Goal: Information Seeking & Learning: Learn about a topic

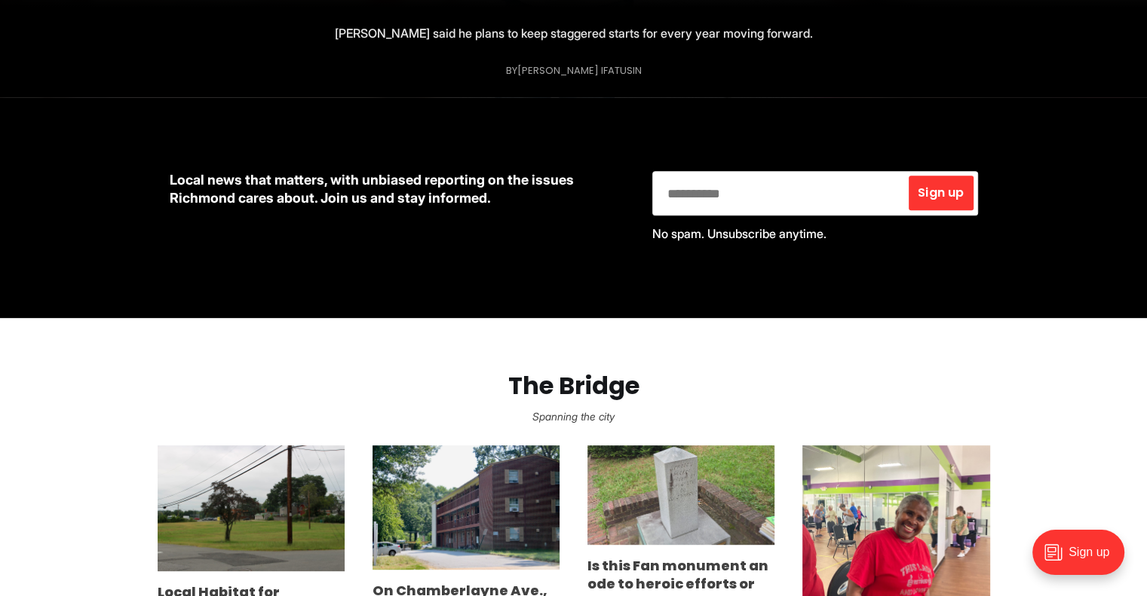
scroll to position [63, 0]
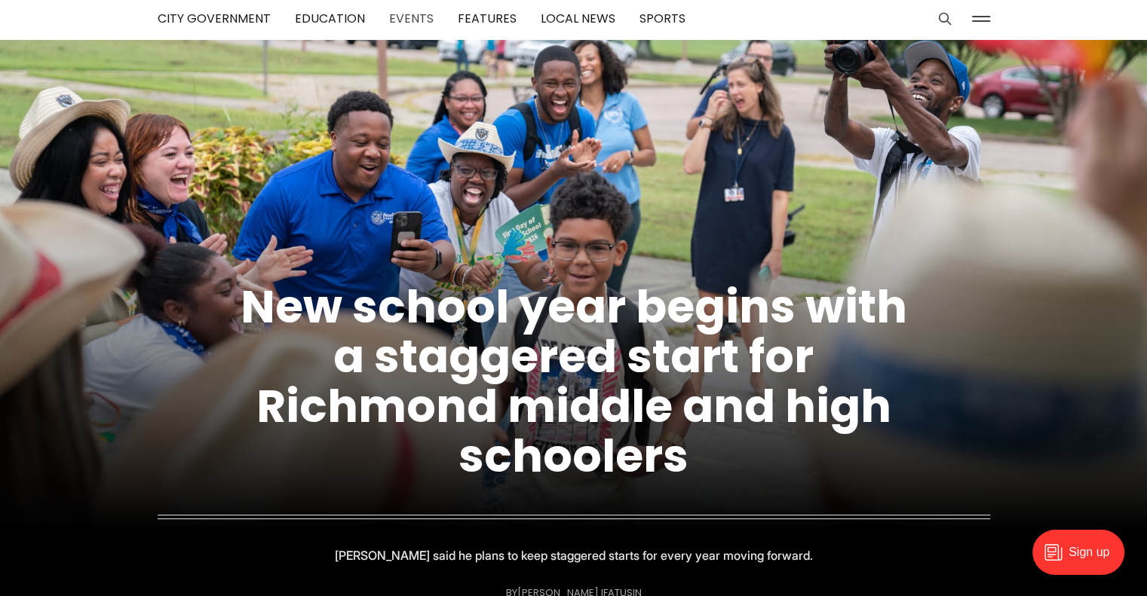
click at [401, 17] on link "Events" at bounding box center [411, 18] width 44 height 17
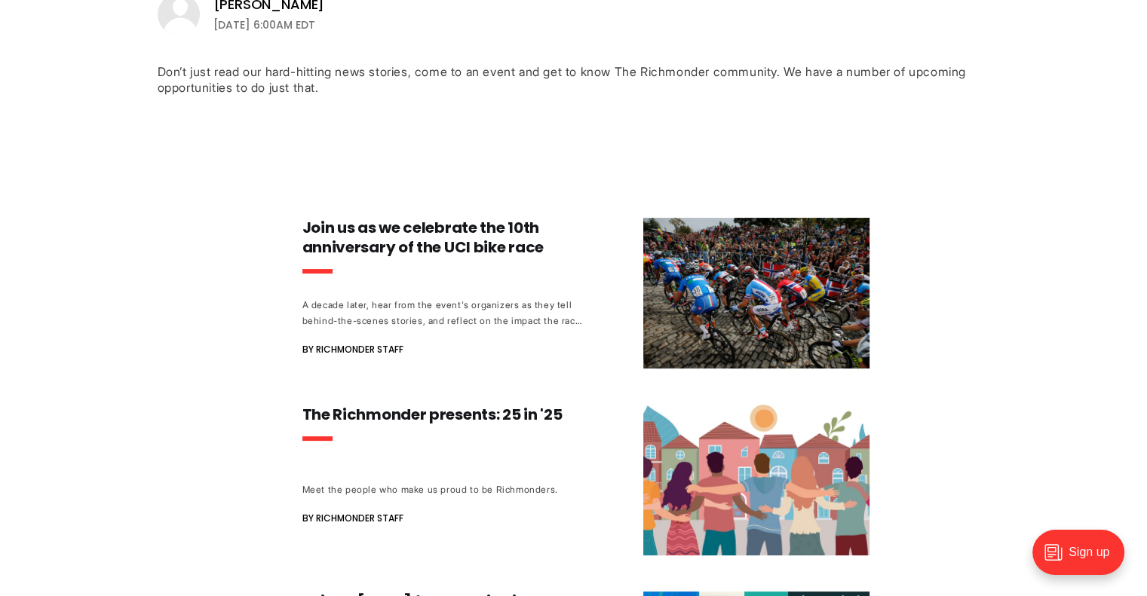
scroll to position [226, 0]
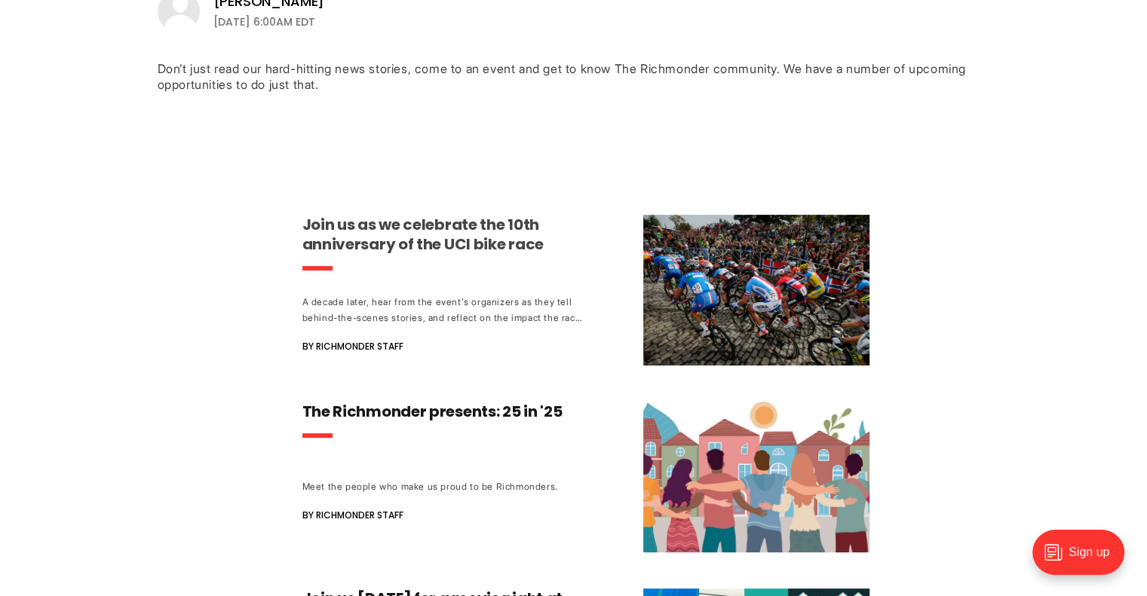
click at [374, 233] on h3 "Join us as we celebrate the 10th anniversary of the UCI bike race" at bounding box center [442, 234] width 281 height 39
